Goal: Feedback & Contribution: Leave review/rating

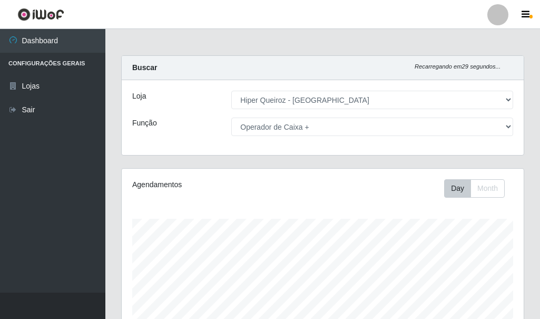
select select "513"
click at [289, 129] on select "[Selecione...] Embalador Embalador + Embalador ++ Operador de Caixa + Operador …" at bounding box center [372, 126] width 282 height 18
click at [231, 117] on select "[Selecione...] Embalador Embalador + Embalador ++ Operador de Caixa + Operador …" at bounding box center [372, 126] width 282 height 18
click at [284, 126] on select "[Selecione...] Embalador Embalador + Embalador ++ Operador de Caixa + Operador …" at bounding box center [372, 126] width 282 height 18
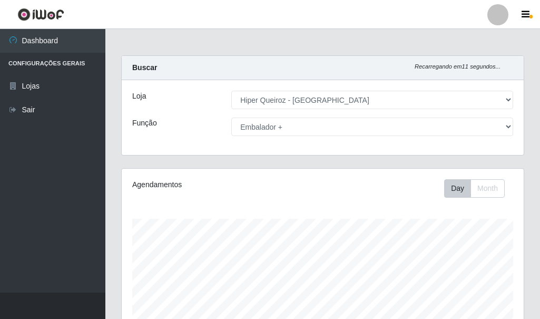
select select "1"
click at [231, 117] on select "[Selecione...] Embalador Embalador + Embalador ++ Operador de Caixa + Operador …" at bounding box center [372, 126] width 282 height 18
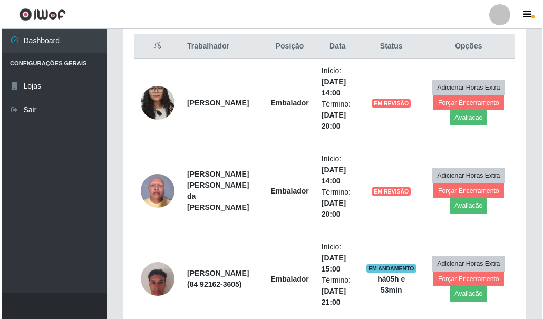
scroll to position [421, 0]
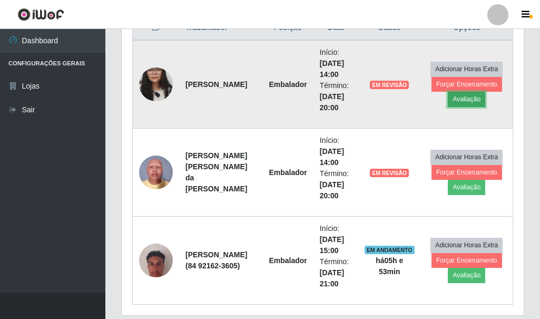
click at [461, 101] on button "Avaliação" at bounding box center [466, 99] width 37 height 15
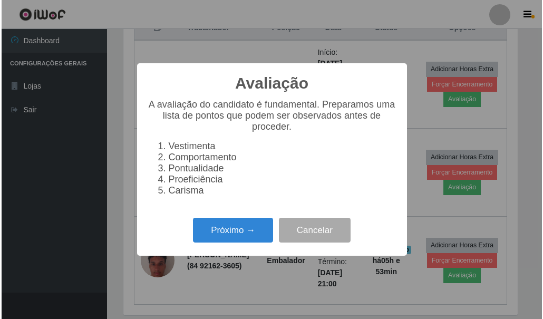
scroll to position [219, 397]
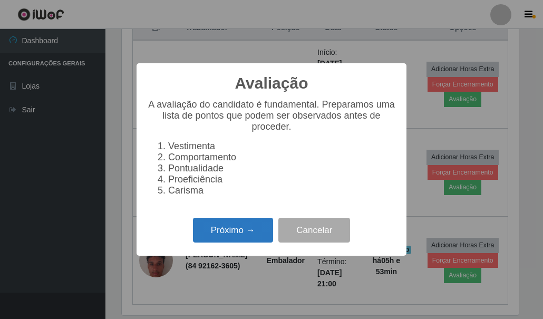
click at [219, 235] on button "Próximo →" at bounding box center [233, 230] width 80 height 25
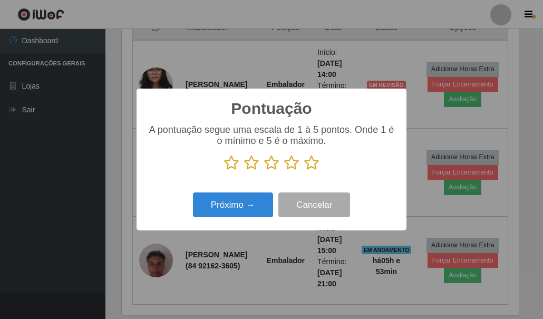
scroll to position [526604, 526426]
click at [312, 163] on icon at bounding box center [311, 163] width 15 height 16
click at [304, 171] on input "radio" at bounding box center [304, 171] width 0 height 0
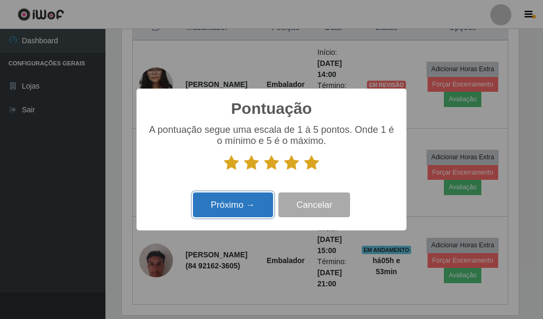
click at [234, 207] on button "Próximo →" at bounding box center [233, 204] width 80 height 25
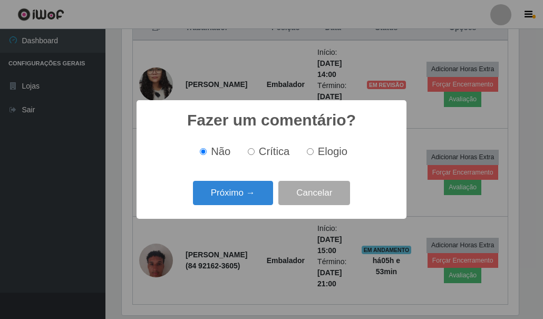
click at [315, 152] on label "Elogio" at bounding box center [324, 151] width 45 height 12
click at [313, 152] on input "Elogio" at bounding box center [310, 151] width 7 height 7
radio input "true"
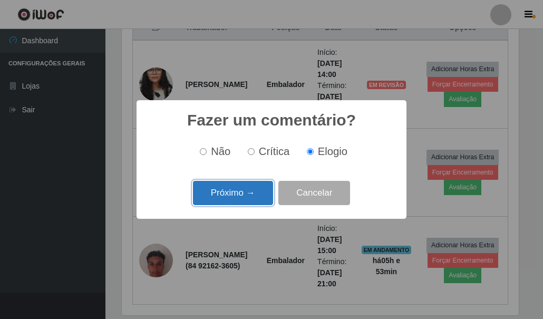
click at [230, 196] on button "Próximo →" at bounding box center [233, 193] width 80 height 25
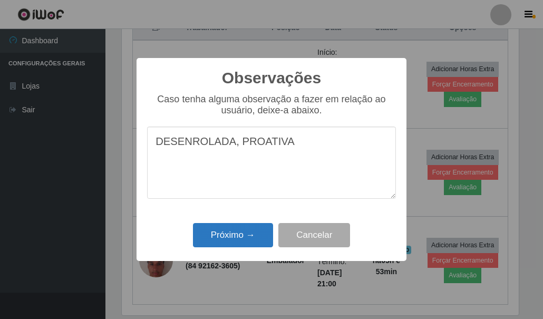
type textarea "DESENROLADA, PROATIVA"
click at [233, 232] on button "Próximo →" at bounding box center [233, 235] width 80 height 25
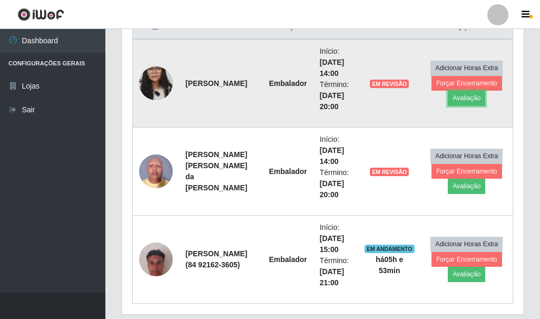
scroll to position [457, 0]
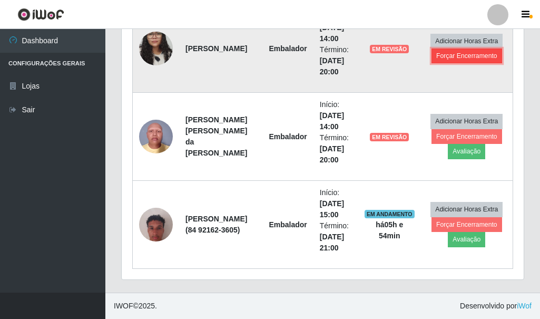
click at [457, 59] on button "Forçar Encerramento" at bounding box center [466, 55] width 71 height 15
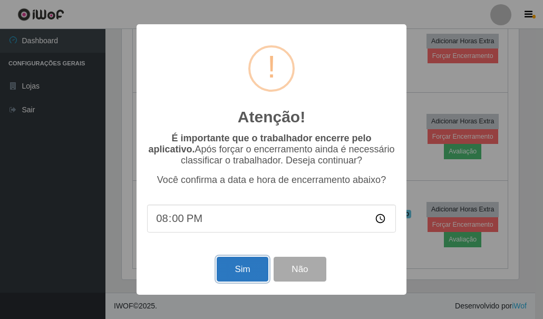
click at [224, 263] on button "Sim" at bounding box center [242, 269] width 51 height 25
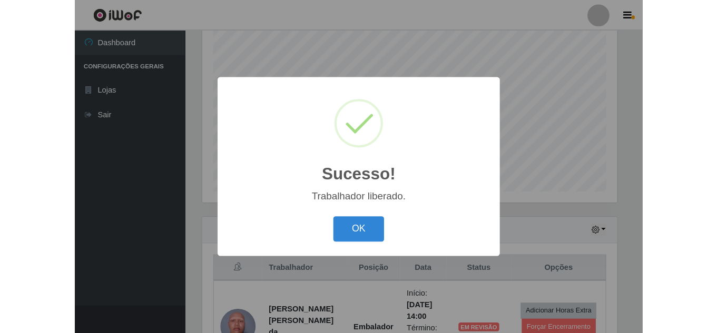
scroll to position [219, 574]
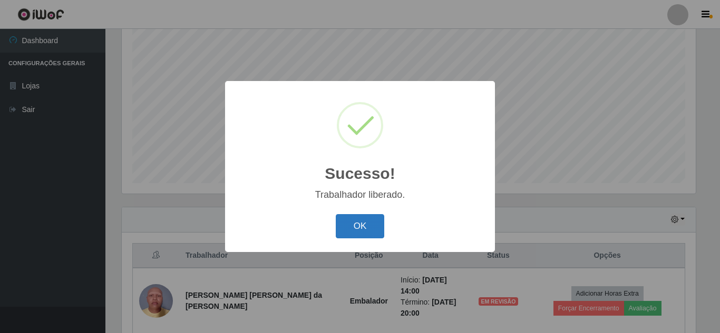
click at [378, 232] on button "OK" at bounding box center [360, 226] width 49 height 25
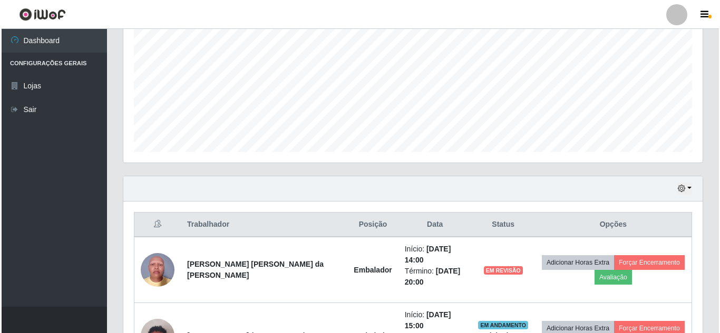
scroll to position [288, 0]
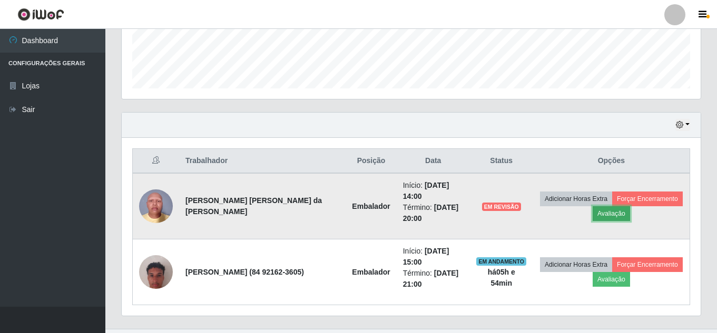
click at [539, 210] on button "Avaliação" at bounding box center [611, 214] width 37 height 15
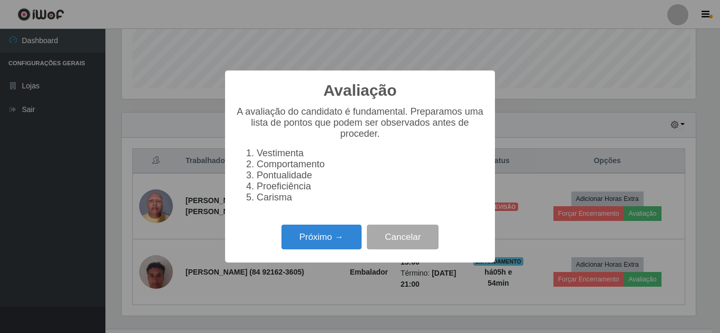
scroll to position [219, 574]
click at [335, 246] on button "Próximo →" at bounding box center [321, 237] width 80 height 25
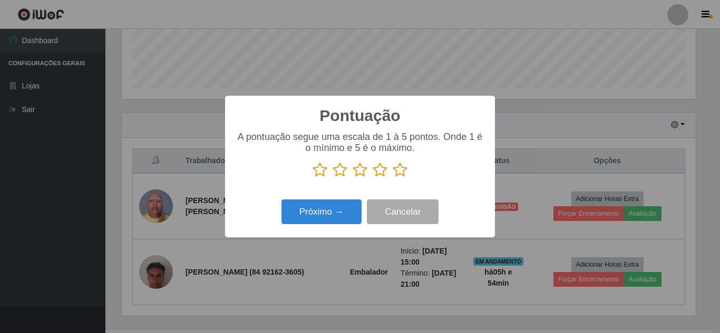
scroll to position [526604, 526249]
click at [402, 174] on icon at bounding box center [399, 170] width 15 height 16
click at [392, 178] on input "radio" at bounding box center [392, 178] width 0 height 0
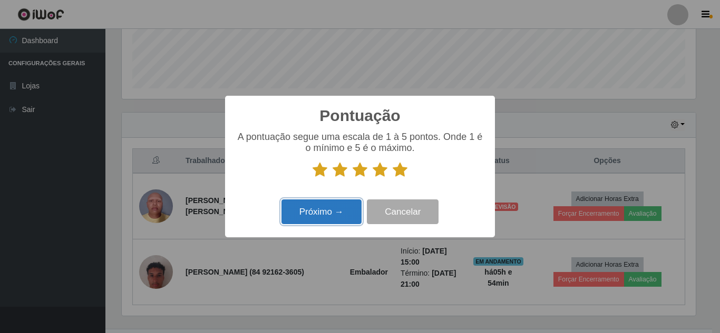
click at [325, 218] on button "Próximo →" at bounding box center [321, 212] width 80 height 25
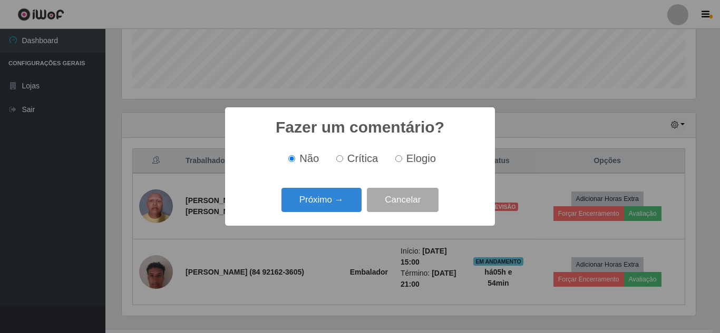
click at [399, 162] on input "Elogio" at bounding box center [398, 158] width 7 height 7
radio input "true"
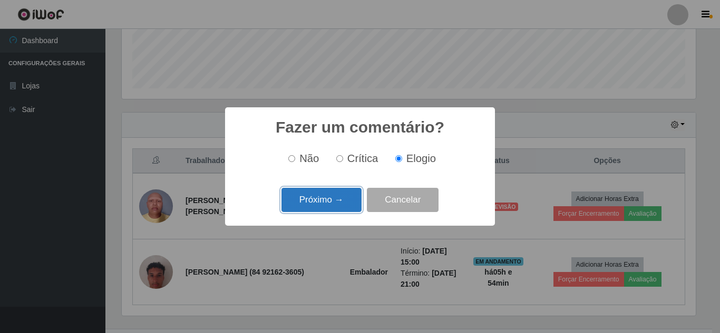
click at [320, 202] on button "Próximo →" at bounding box center [321, 200] width 80 height 25
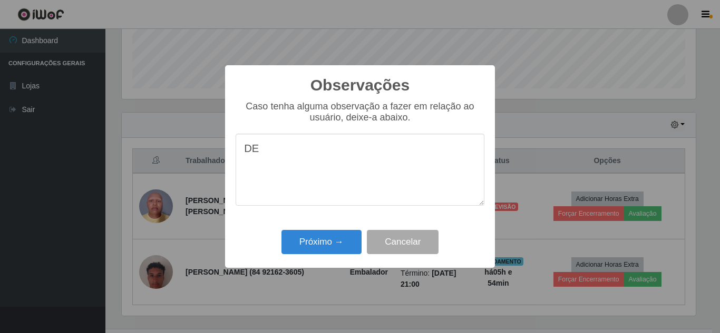
type textarea "D"
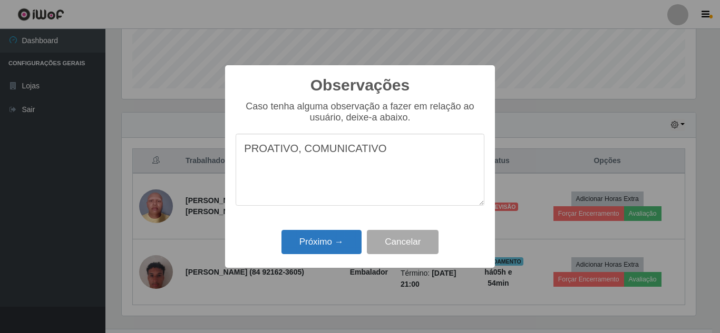
type textarea "PROATIVO, COMUNICATIVO"
click at [324, 237] on button "Próximo →" at bounding box center [321, 242] width 80 height 25
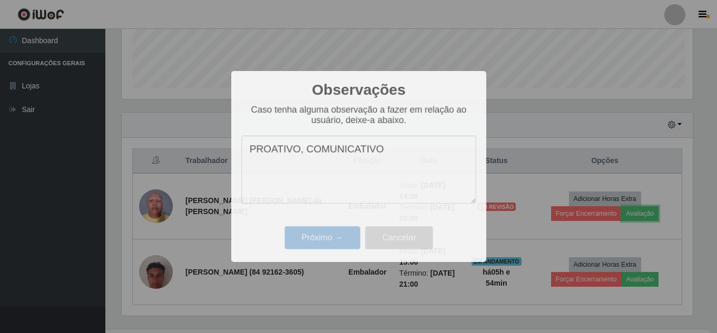
scroll to position [219, 579]
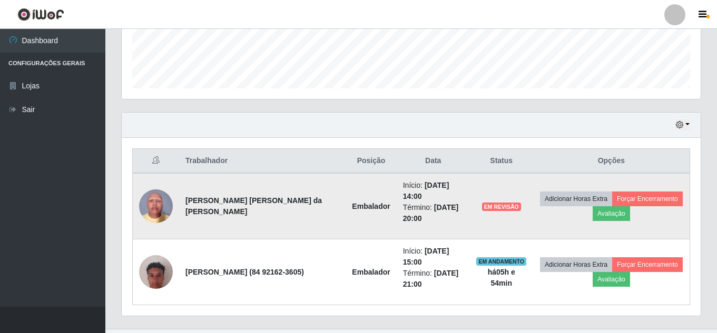
click at [483, 221] on td "EM REVISÃO" at bounding box center [501, 206] width 63 height 66
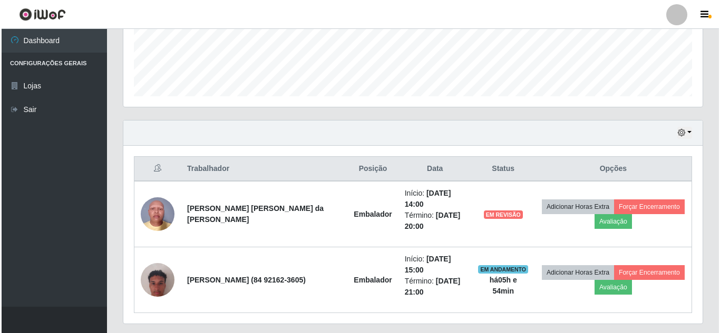
scroll to position [288, 0]
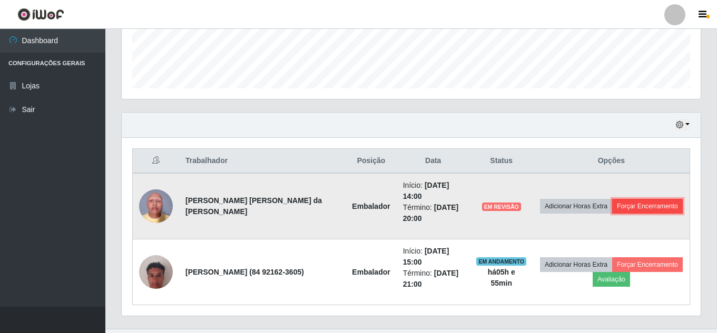
click at [539, 200] on button "Forçar Encerramento" at bounding box center [647, 206] width 71 height 15
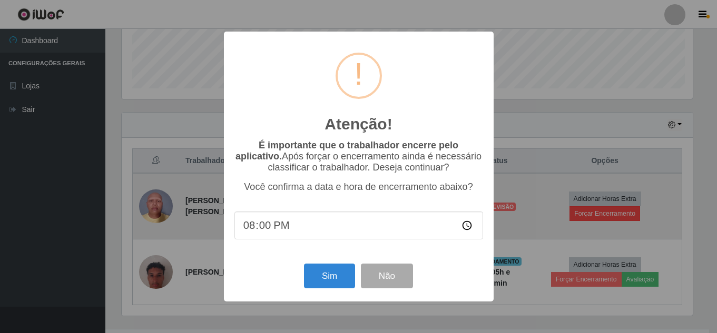
scroll to position [219, 574]
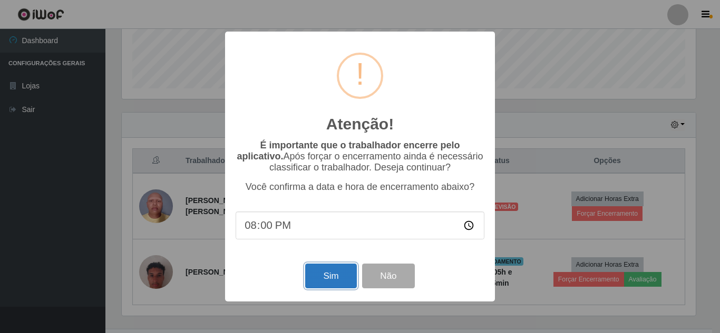
click at [307, 270] on button "Sim" at bounding box center [330, 276] width 51 height 25
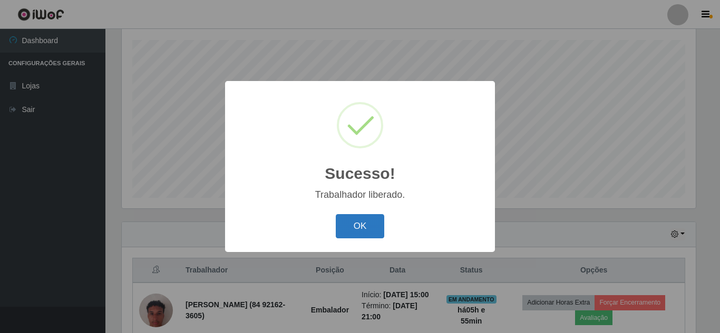
click at [359, 225] on button "OK" at bounding box center [360, 226] width 49 height 25
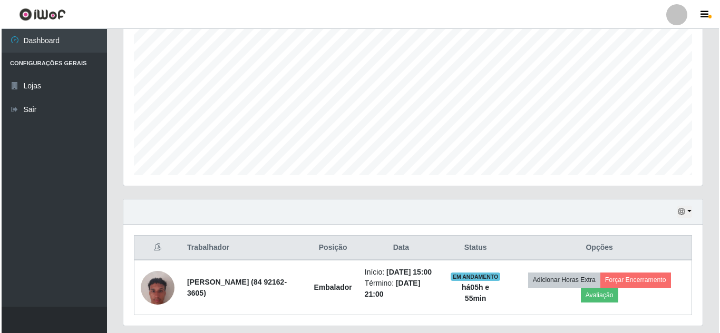
scroll to position [233, 0]
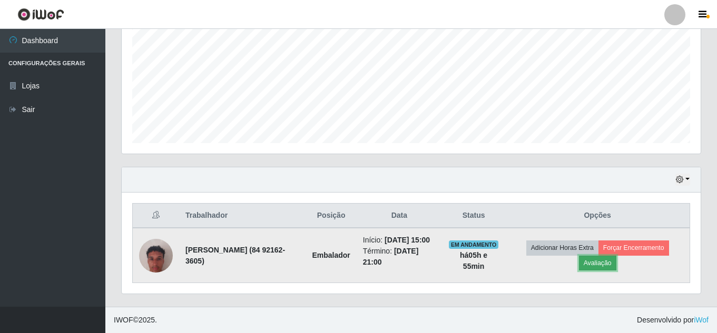
click at [539, 264] on button "Avaliação" at bounding box center [597, 263] width 37 height 15
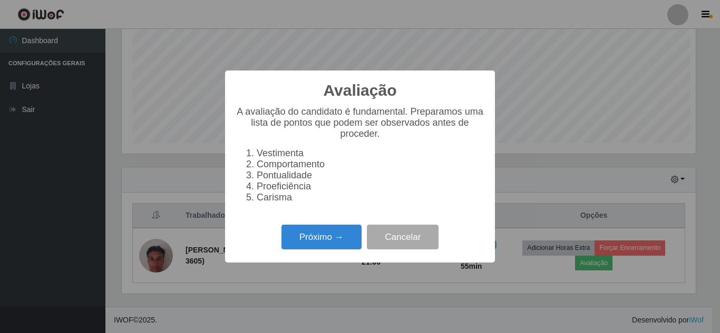
scroll to position [219, 574]
click at [308, 239] on button "Próximo →" at bounding box center [321, 237] width 80 height 25
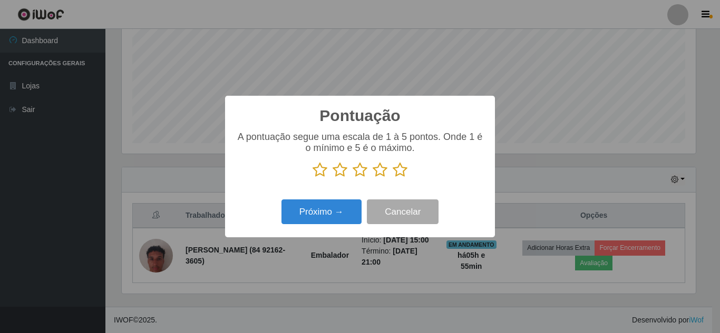
click at [401, 171] on icon at bounding box center [399, 170] width 15 height 16
click at [392, 178] on input "radio" at bounding box center [392, 178] width 0 height 0
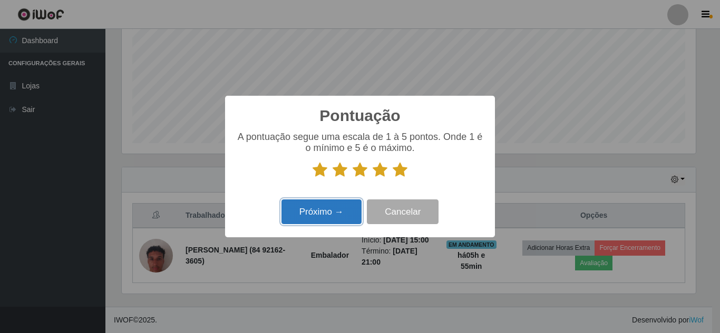
click at [316, 213] on button "Próximo →" at bounding box center [321, 212] width 80 height 25
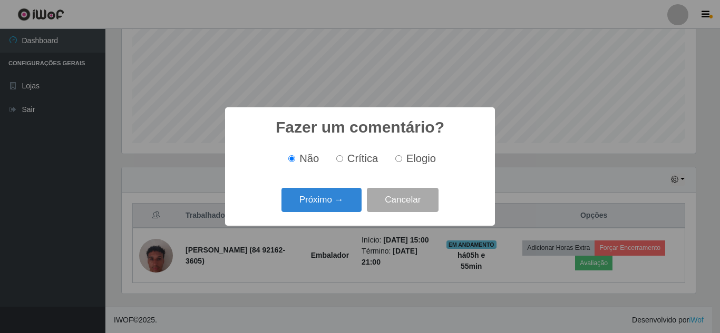
click at [401, 161] on label "Elogio" at bounding box center [413, 159] width 45 height 12
click at [401, 161] on input "Elogio" at bounding box center [398, 158] width 7 height 7
radio input "true"
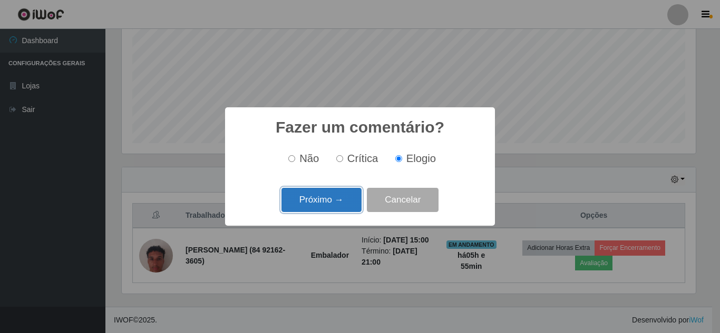
click at [318, 203] on button "Próximo →" at bounding box center [321, 200] width 80 height 25
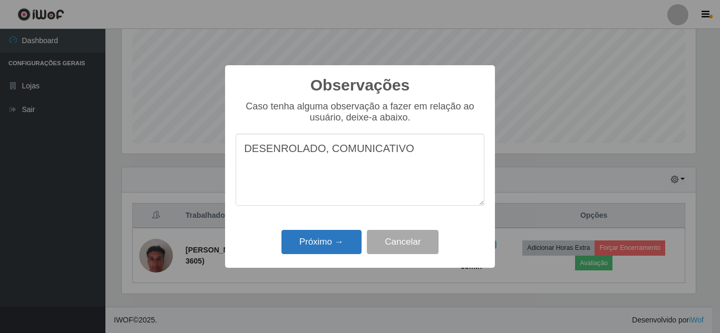
type textarea "DESENROLADO, COMUNICATIVO"
drag, startPoint x: 315, startPoint y: 239, endPoint x: 301, endPoint y: 226, distance: 19.0
click at [315, 239] on button "Próximo →" at bounding box center [321, 242] width 80 height 25
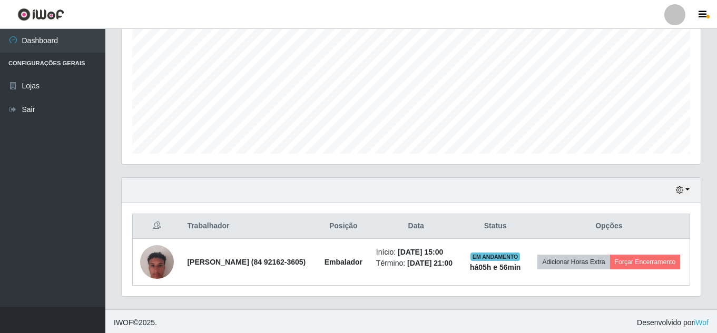
scroll to position [225, 0]
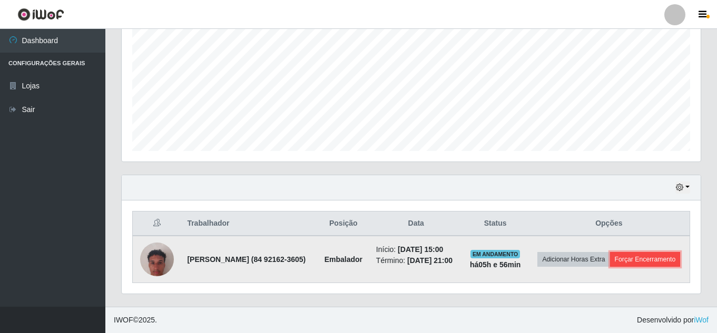
click at [539, 261] on button "Forçar Encerramento" at bounding box center [645, 259] width 71 height 15
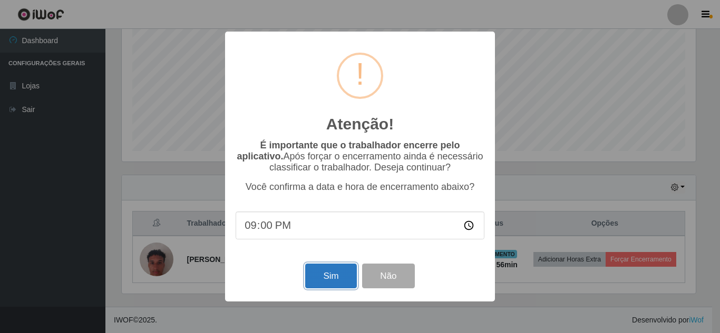
click at [329, 281] on button "Sim" at bounding box center [330, 276] width 51 height 25
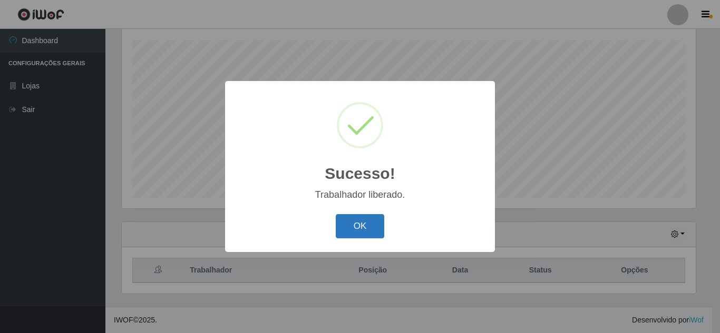
click at [366, 220] on button "OK" at bounding box center [360, 226] width 49 height 25
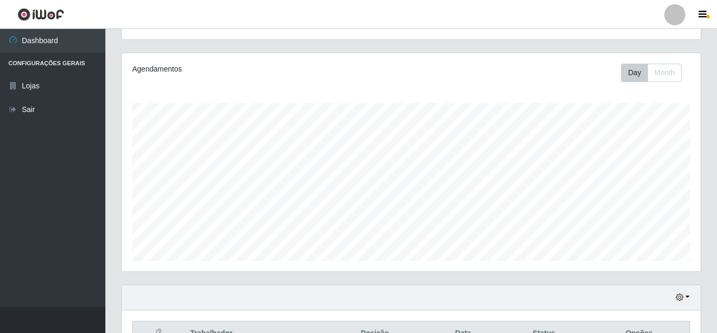
scroll to position [0, 0]
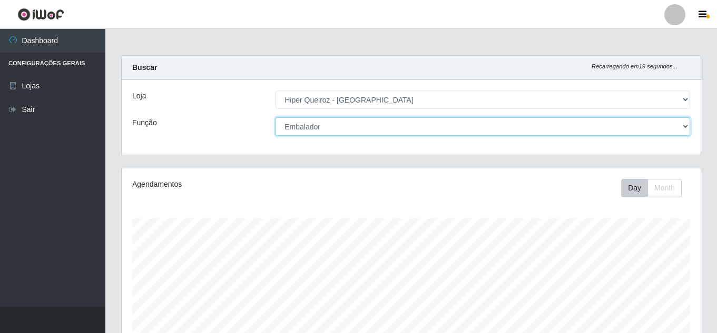
click at [365, 130] on select "[Selecione...] Embalador Embalador + Embalador ++ Operador de Caixa + Operador …" at bounding box center [483, 126] width 415 height 18
click at [276, 117] on select "[Selecione...] Embalador Embalador + Embalador ++ Operador de Caixa + Operador …" at bounding box center [483, 126] width 415 height 18
click at [312, 131] on select "[Selecione...] Embalador Embalador + Embalador ++ Operador de Caixa + Operador …" at bounding box center [483, 126] width 415 height 18
click at [276, 117] on select "[Selecione...] Embalador Embalador + Embalador ++ Operador de Caixa + Operador …" at bounding box center [483, 126] width 415 height 18
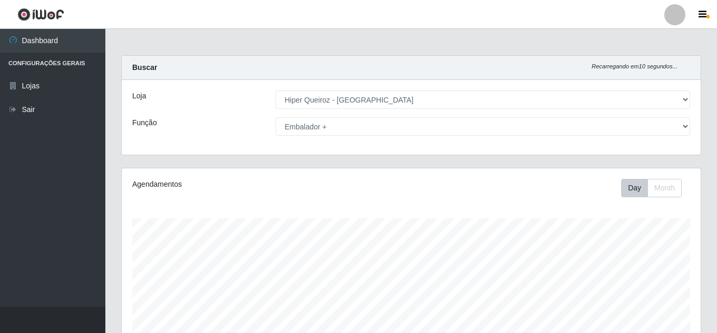
click at [339, 116] on div "Loja [Selecione...] Hiper Queiroz - Macau Função [Selecione...] Embalador Embal…" at bounding box center [411, 117] width 579 height 75
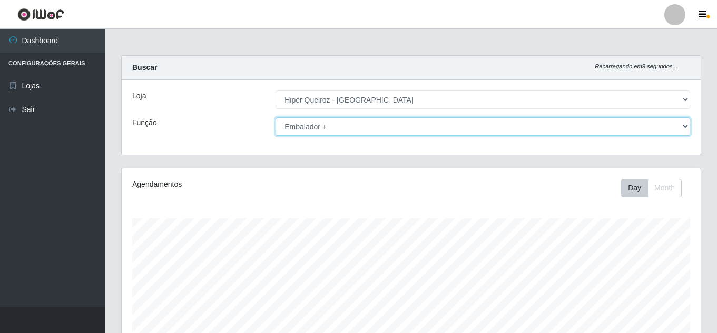
click at [337, 123] on select "[Selecione...] Embalador Embalador + Embalador ++ Operador de Caixa + Operador …" at bounding box center [483, 126] width 415 height 18
select select "72"
click at [276, 117] on select "[Selecione...] Embalador Embalador + Embalador ++ Operador de Caixa + Operador …" at bounding box center [483, 126] width 415 height 18
